Goal: Task Accomplishment & Management: Use online tool/utility

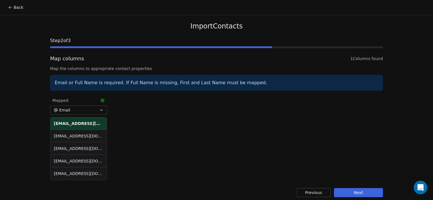
click at [367, 193] on button "Next" at bounding box center [358, 192] width 49 height 9
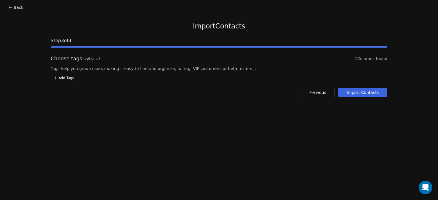
click at [56, 77] on html "Back Import Contacts Step 3 of 3 Choose tags (optional) 1 Columns found Tags he…" at bounding box center [219, 100] width 438 height 200
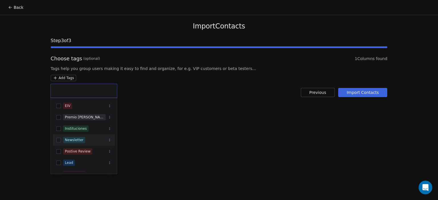
scroll to position [31, 0]
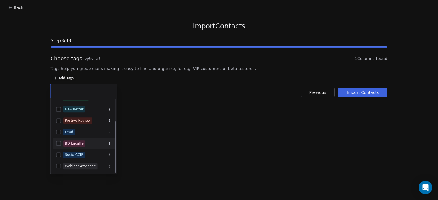
click at [75, 144] on div "BD Lucaffe" at bounding box center [74, 143] width 19 height 5
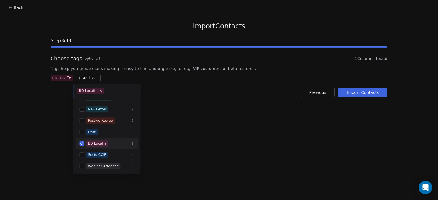
click at [170, 126] on html "Back Import Contacts Step 3 of 3 Choose tags (optional) 1 Columns found Tags he…" at bounding box center [219, 100] width 438 height 200
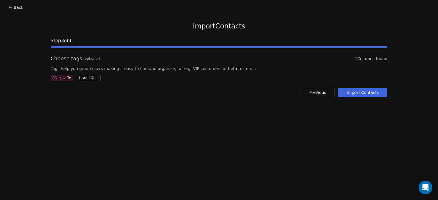
click at [358, 96] on button "Import Contacts" at bounding box center [362, 92] width 49 height 9
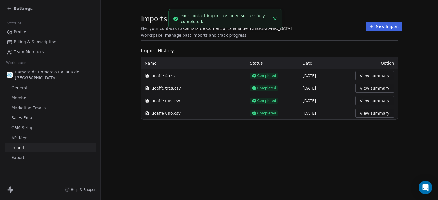
click at [355, 76] on button "View summary" at bounding box center [374, 75] width 39 height 9
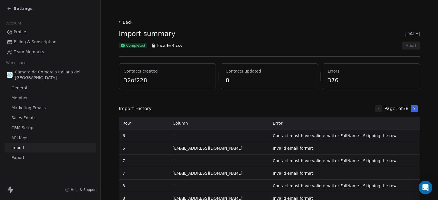
click at [413, 109] on icon at bounding box center [413, 109] width 1 height 2
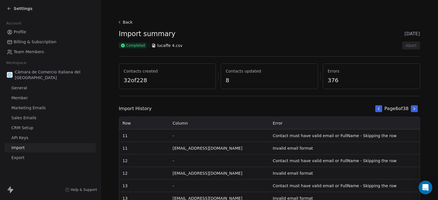
click at [413, 109] on icon at bounding box center [413, 109] width 1 height 2
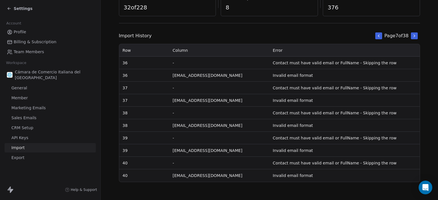
click at [23, 7] on span "Settings" at bounding box center [23, 9] width 19 height 6
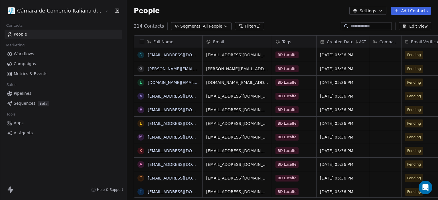
click at [21, 64] on span "Campaigns" at bounding box center [25, 64] width 22 height 6
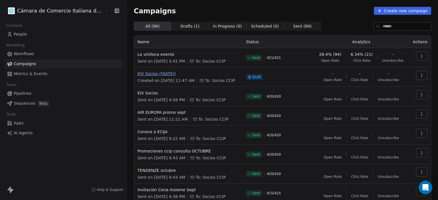
click at [137, 75] on span "EIV Socios ([DATE])" at bounding box center [188, 74] width 102 height 6
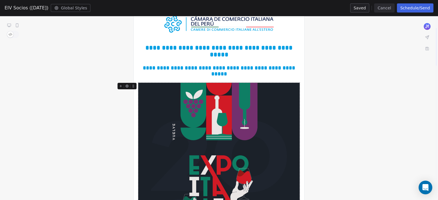
scroll to position [58, 0]
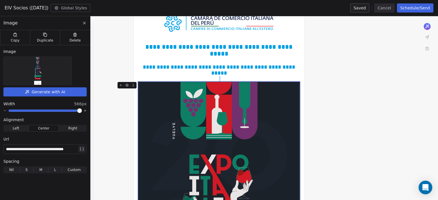
click at [38, 65] on img at bounding box center [37, 71] width 7 height 28
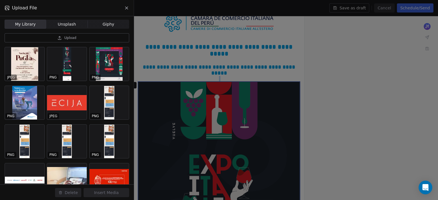
click at [53, 34] on button "Upload" at bounding box center [67, 37] width 125 height 9
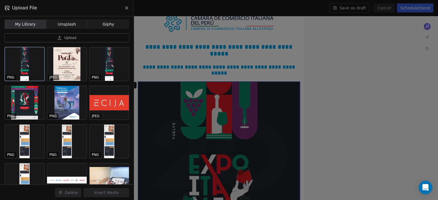
click at [17, 67] on div at bounding box center [25, 64] width 40 height 34
click at [117, 196] on button "Insert Media" at bounding box center [106, 192] width 46 height 9
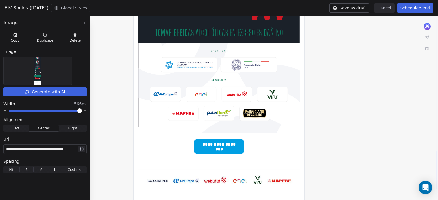
scroll to position [652, 0]
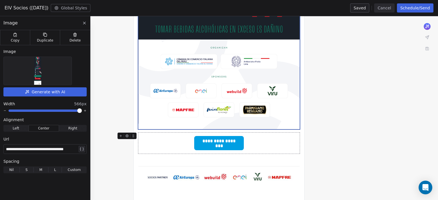
click at [213, 137] on span "**********" at bounding box center [219, 141] width 48 height 9
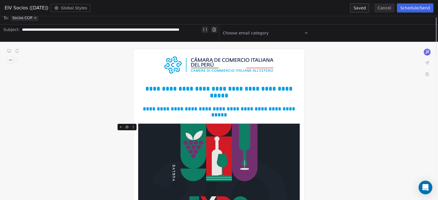
scroll to position [0, 0]
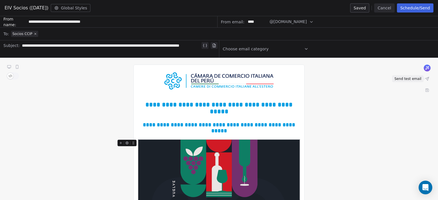
click at [426, 82] on button at bounding box center [427, 79] width 8 height 8
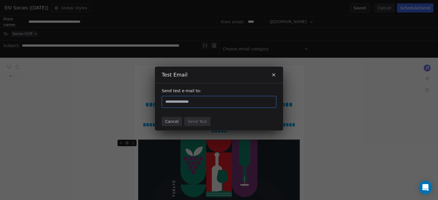
click at [227, 101] on input "text" at bounding box center [218, 102] width 109 height 7
type input "**********"
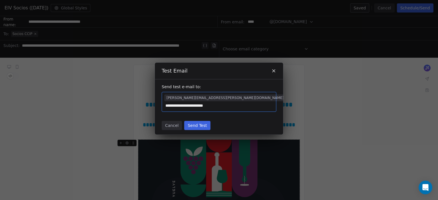
type input "**********"
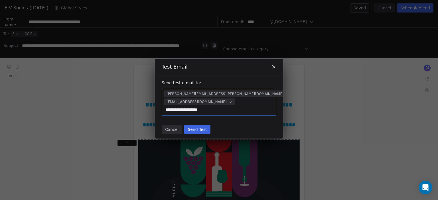
type input "**********"
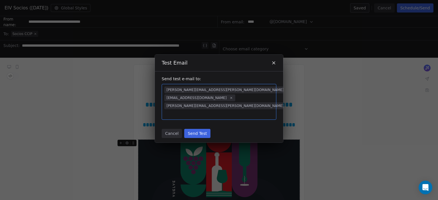
click at [197, 129] on button "Send Test" at bounding box center [197, 133] width 26 height 9
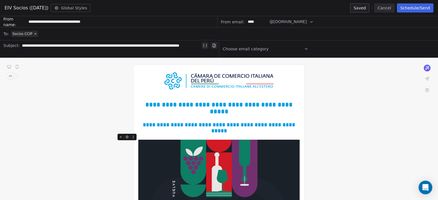
click at [386, 9] on button "Cancel" at bounding box center [384, 7] width 20 height 9
